Goal: Task Accomplishment & Management: Use online tool/utility

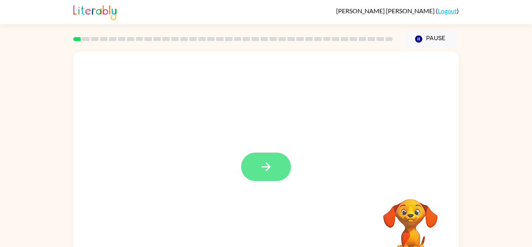
click at [264, 154] on button "button" at bounding box center [266, 166] width 50 height 28
click at [263, 172] on div at bounding box center [266, 162] width 386 height 223
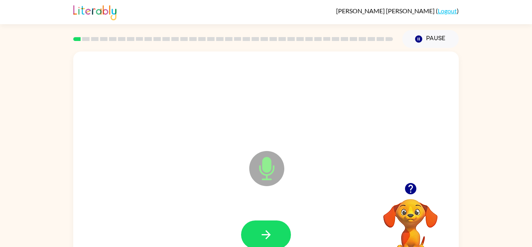
click at [264, 162] on icon "Microphone The Microphone is here when it is your turn to talk" at bounding box center [306, 178] width 117 height 58
click at [273, 229] on icon "button" at bounding box center [267, 235] width 14 height 14
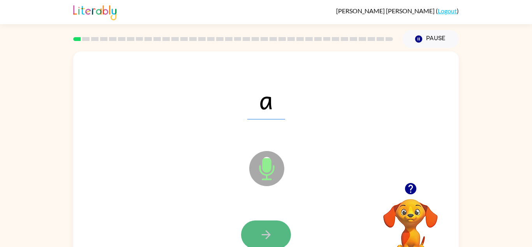
click at [257, 237] on button "button" at bounding box center [266, 234] width 50 height 28
click at [261, 245] on button "button" at bounding box center [266, 234] width 50 height 28
click at [266, 241] on icon "button" at bounding box center [267, 235] width 14 height 14
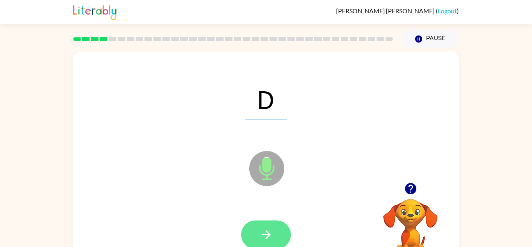
click at [266, 237] on icon "button" at bounding box center [266, 234] width 9 height 9
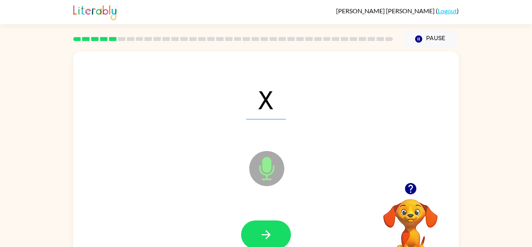
click at [274, 220] on div at bounding box center [266, 234] width 50 height 28
drag, startPoint x: 276, startPoint y: 221, endPoint x: 280, endPoint y: 221, distance: 4.3
click at [280, 221] on button "button" at bounding box center [266, 234] width 50 height 28
click at [261, 230] on icon "button" at bounding box center [267, 235] width 14 height 14
click at [284, 149] on icon "Microphone The Microphone is here when it is your turn to talk" at bounding box center [306, 178] width 117 height 58
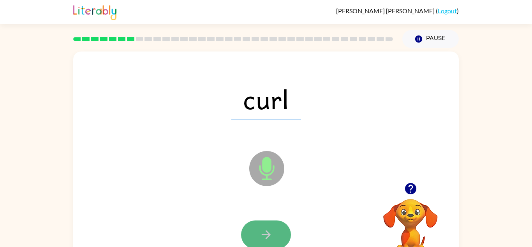
click at [275, 235] on button "button" at bounding box center [266, 234] width 50 height 28
click at [278, 235] on button "button" at bounding box center [266, 234] width 50 height 28
click at [270, 235] on icon "button" at bounding box center [266, 234] width 9 height 9
click at [282, 238] on button "button" at bounding box center [266, 234] width 50 height 28
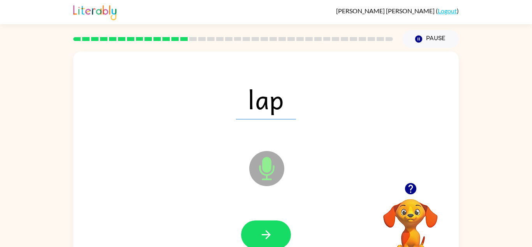
click at [242, 179] on div "lap Microphone The Microphone is here when it is your turn to talk" at bounding box center [266, 162] width 386 height 223
click at [264, 222] on button "button" at bounding box center [266, 234] width 50 height 28
click at [266, 220] on div at bounding box center [266, 234] width 50 height 28
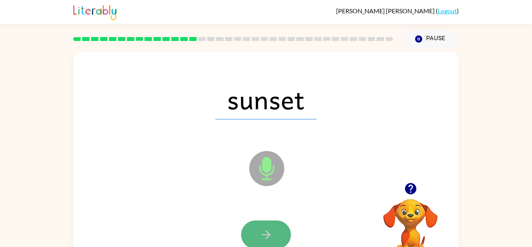
click at [260, 240] on icon "button" at bounding box center [267, 235] width 14 height 14
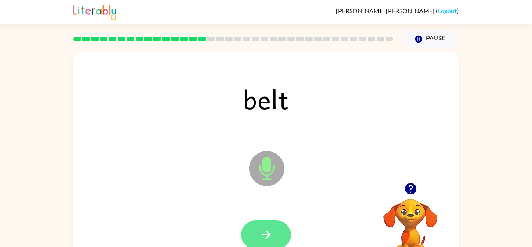
click at [255, 230] on button "button" at bounding box center [266, 234] width 50 height 28
click at [263, 244] on button "button" at bounding box center [266, 234] width 50 height 28
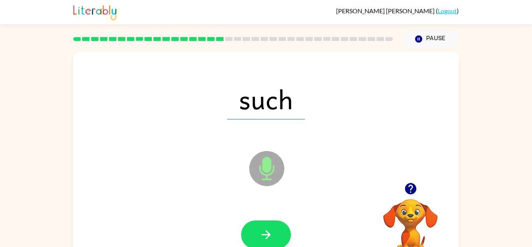
click at [238, 182] on div "such Microphone The Microphone is here when it is your turn to talk" at bounding box center [266, 162] width 386 height 223
click at [262, 225] on button "button" at bounding box center [266, 234] width 50 height 28
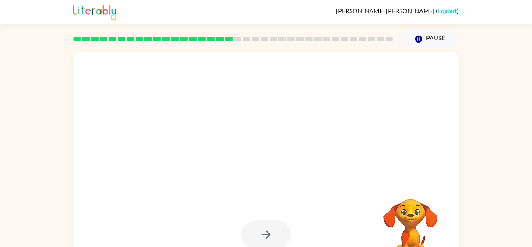
click at [261, 223] on div at bounding box center [266, 234] width 50 height 28
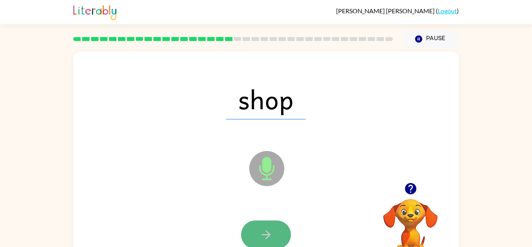
click at [269, 237] on icon "button" at bounding box center [267, 235] width 14 height 14
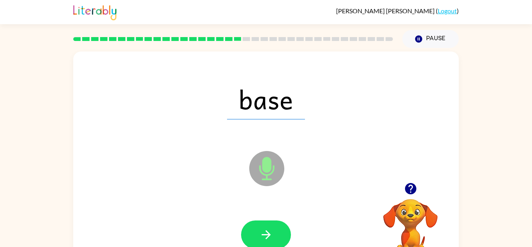
click at [294, 235] on div at bounding box center [266, 235] width 370 height 64
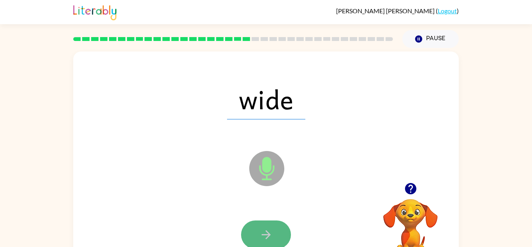
click at [286, 230] on button "button" at bounding box center [266, 234] width 50 height 28
click at [271, 229] on icon "button" at bounding box center [267, 235] width 14 height 14
click at [283, 231] on button "button" at bounding box center [266, 234] width 50 height 28
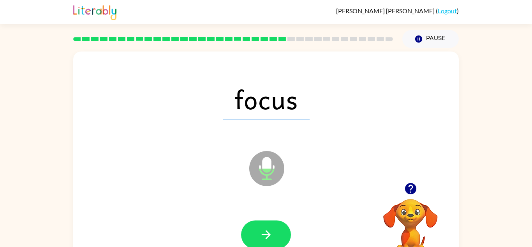
click at [290, 227] on div at bounding box center [266, 234] width 50 height 28
click at [260, 223] on button "button" at bounding box center [266, 234] width 50 height 28
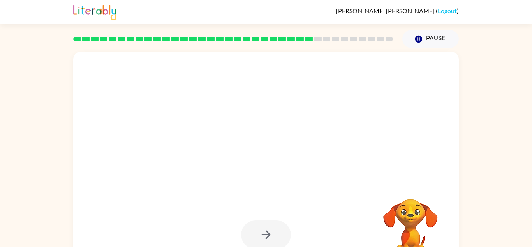
click at [258, 238] on div at bounding box center [266, 234] width 50 height 28
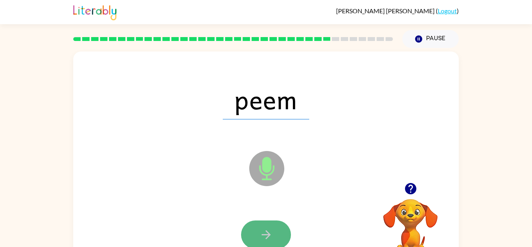
click at [283, 234] on button "button" at bounding box center [266, 234] width 50 height 28
click at [253, 222] on button "button" at bounding box center [266, 234] width 50 height 28
click at [288, 233] on button "button" at bounding box center [266, 234] width 50 height 28
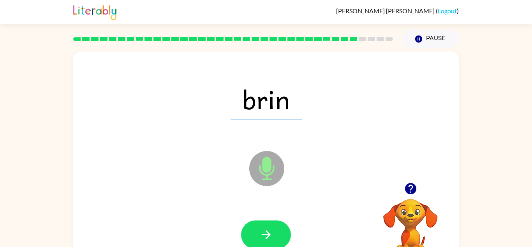
click at [287, 244] on div at bounding box center [266, 234] width 50 height 28
click at [260, 239] on icon "button" at bounding box center [267, 235] width 14 height 14
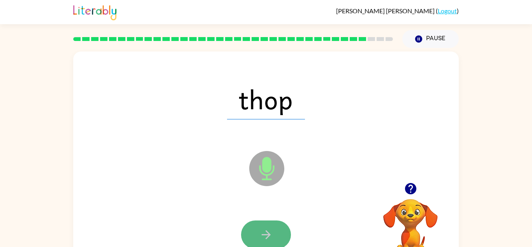
click at [276, 244] on button "button" at bounding box center [266, 234] width 50 height 28
click at [288, 227] on button "button" at bounding box center [266, 234] width 50 height 28
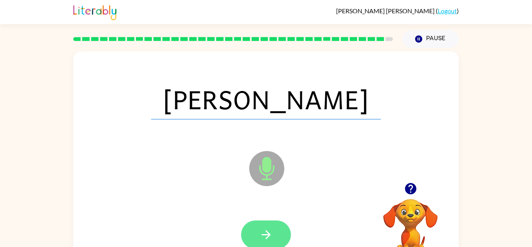
click at [277, 242] on button "button" at bounding box center [266, 234] width 50 height 28
